Goal: Find specific page/section: Find specific page/section

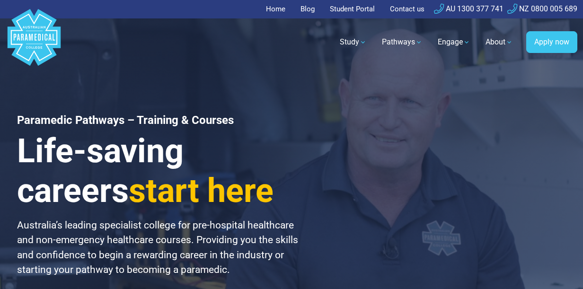
click at [338, 8] on link "Student Portal" at bounding box center [352, 9] width 56 height 18
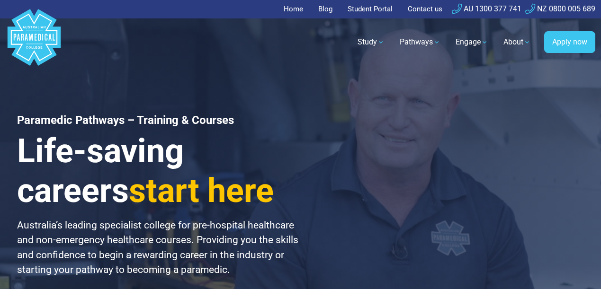
click at [358, 10] on link "Student Portal" at bounding box center [370, 9] width 56 height 18
